Goal: Information Seeking & Learning: Find specific fact

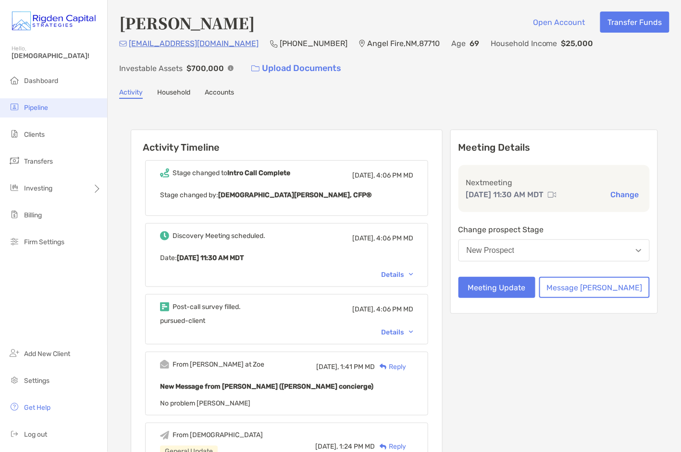
click at [43, 109] on span "Pipeline" at bounding box center [36, 108] width 24 height 8
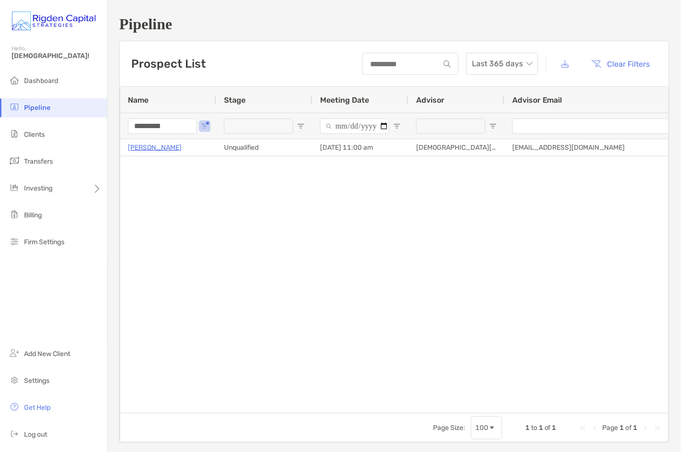
drag, startPoint x: 180, startPoint y: 126, endPoint x: 117, endPoint y: 125, distance: 63.4
click at [117, 125] on div "Pipeline Prospect List Last 365 days Clear Filters 1 to 1 of 1. Page 1 of 1 Nam…" at bounding box center [394, 229] width 573 height 459
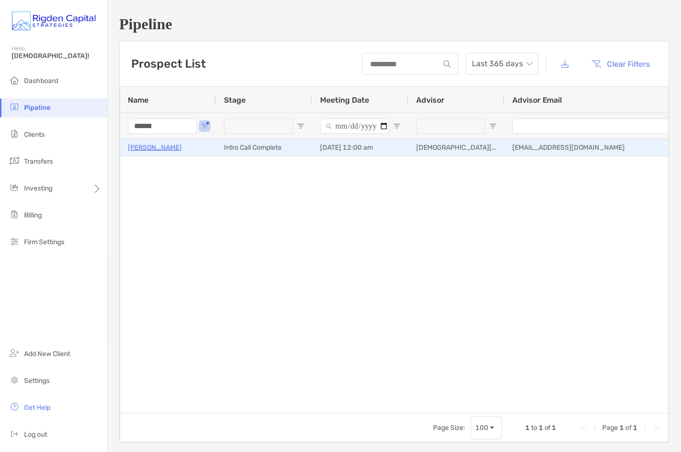
type input "******"
click at [155, 148] on p "[PERSON_NAME]" at bounding box center [155, 148] width 54 height 12
click at [162, 147] on p "[PERSON_NAME]" at bounding box center [155, 148] width 54 height 12
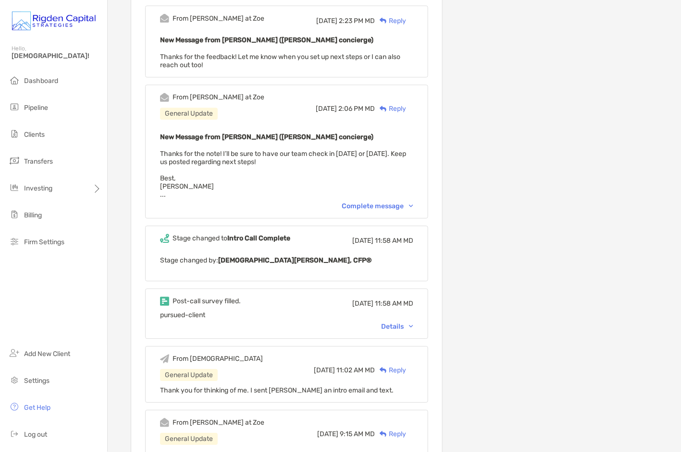
scroll to position [421, 0]
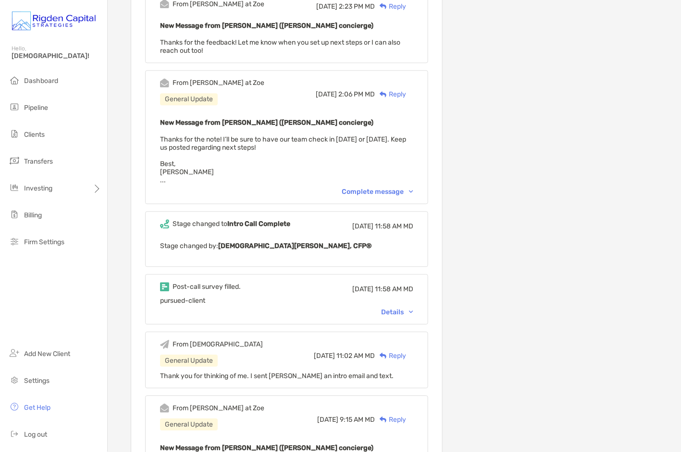
click at [405, 309] on div "Details" at bounding box center [397, 313] width 32 height 8
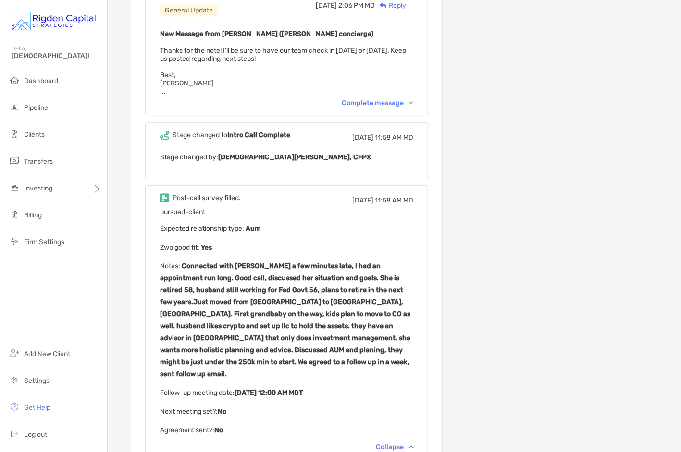
scroll to position [511, 0]
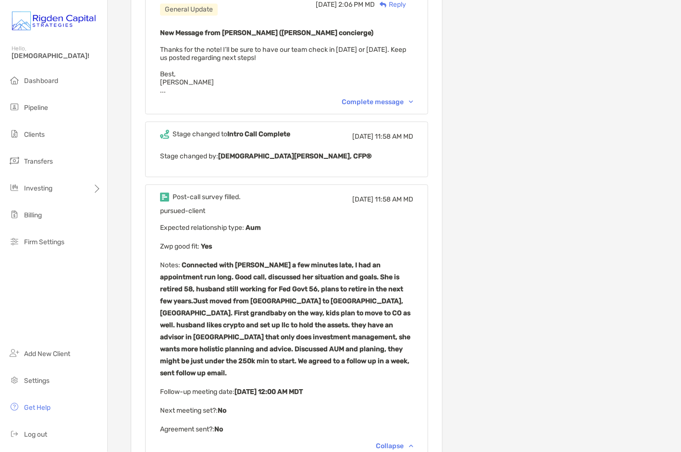
click at [176, 223] on p "Expected relationship type : Aum" at bounding box center [286, 228] width 253 height 12
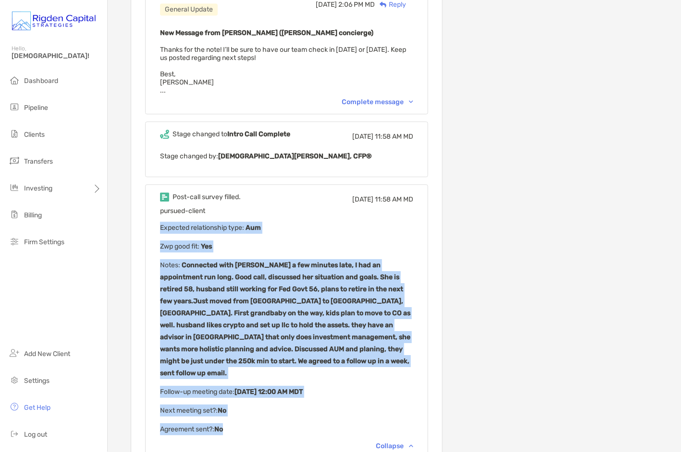
drag, startPoint x: 178, startPoint y: 223, endPoint x: 256, endPoint y: 410, distance: 202.6
click at [256, 410] on div "pursued-client Expected relationship type : Aum Zwp good fit : Yes Notes : Conn…" at bounding box center [286, 321] width 253 height 229
copy div "Expected relationship type : Aum Zwp good fit : Yes Notes : Connected with [PER…"
